Goal: Check status: Check status

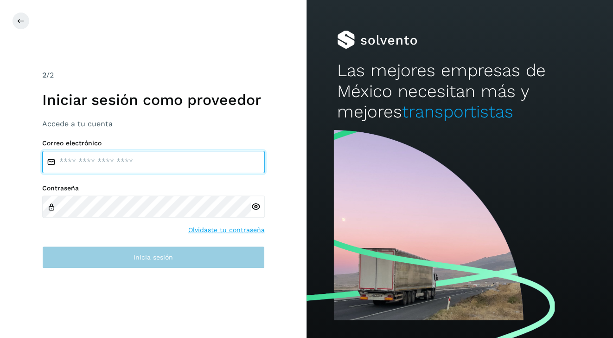
type input "**********"
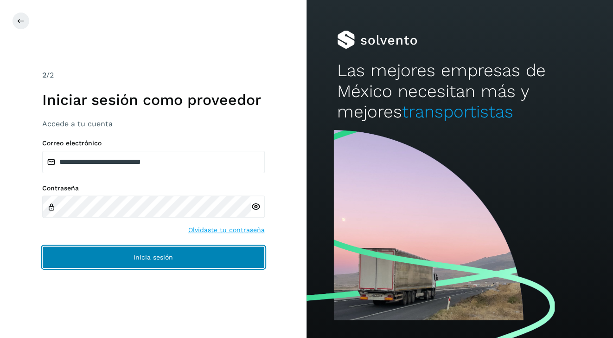
click at [167, 258] on span "Inicia sesión" at bounding box center [153, 257] width 39 height 6
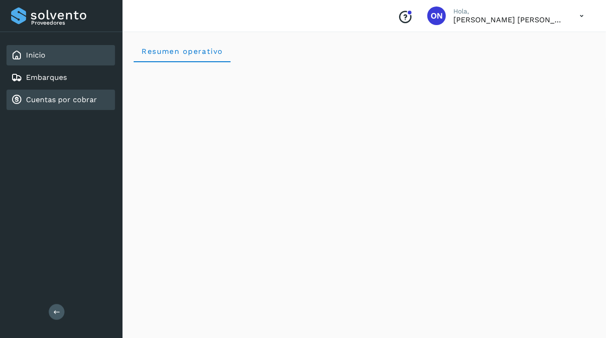
click at [78, 95] on link "Cuentas por cobrar" at bounding box center [61, 99] width 71 height 9
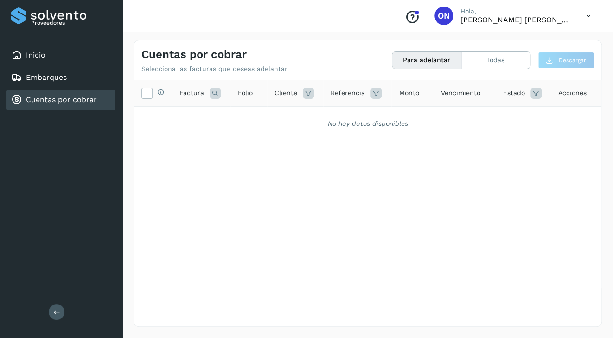
click at [66, 101] on link "Cuentas por cobrar" at bounding box center [61, 99] width 71 height 9
drag, startPoint x: 273, startPoint y: 133, endPoint x: 222, endPoint y: 126, distance: 51.6
click at [272, 134] on div "No hay datos disponibles" at bounding box center [368, 124] width 468 height 34
click at [68, 98] on link "Cuentas por cobrar" at bounding box center [61, 99] width 71 height 9
click at [497, 63] on button "Todas" at bounding box center [496, 60] width 69 height 17
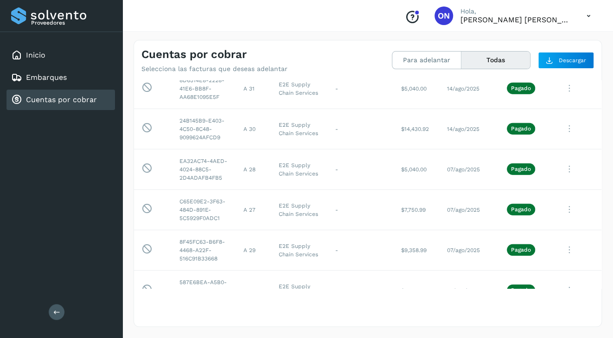
scroll to position [2586, 0]
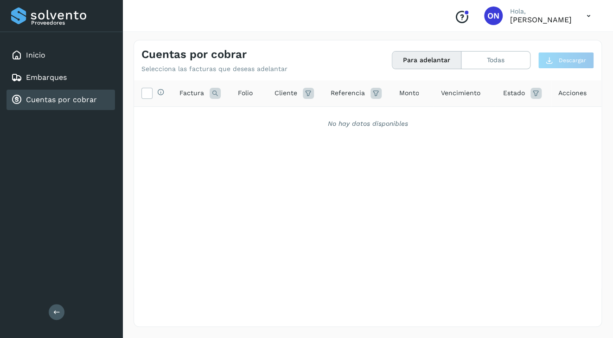
click at [48, 96] on link "Cuentas por cobrar" at bounding box center [61, 99] width 71 height 9
